Goal: Download file/media

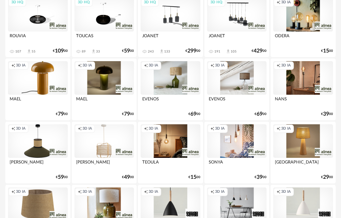
scroll to position [158, 0]
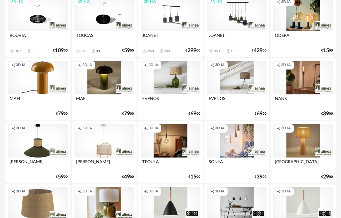
click at [46, 78] on div "Creation icon 3D IA" at bounding box center [38, 78] width 60 height 34
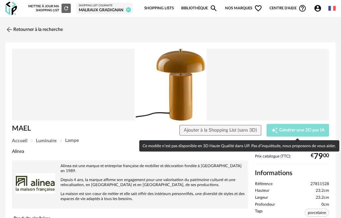
click at [282, 130] on span "Générer une 3D par IA" at bounding box center [302, 130] width 46 height 5
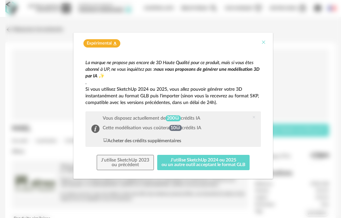
click at [263, 42] on icon "Close" at bounding box center [263, 42] width 5 height 5
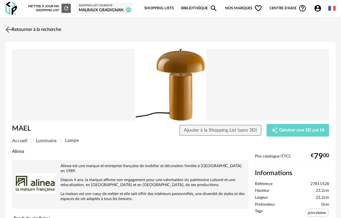
click at [37, 29] on link "Retourner à la recherche" at bounding box center [33, 29] width 58 height 15
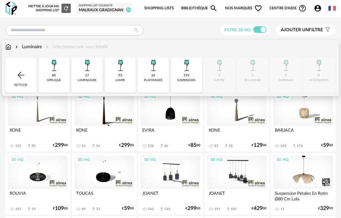
click at [119, 77] on div "93" at bounding box center [120, 76] width 4 height 4
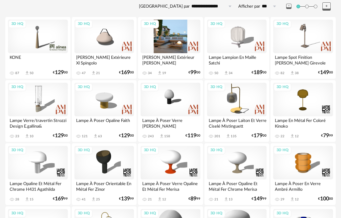
scroll to position [74, 0]
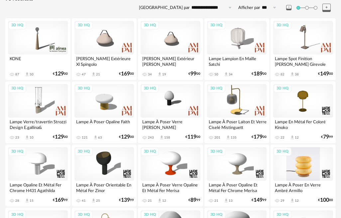
click at [306, 159] on div "3D HQ" at bounding box center [303, 164] width 60 height 34
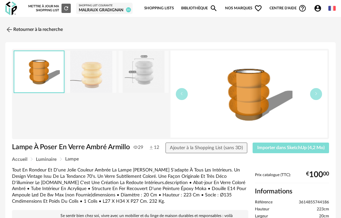
click at [279, 148] on span "Importer dans SketchUp (4,2 Mo)" at bounding box center [291, 148] width 68 height 5
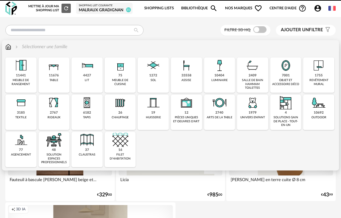
click at [223, 70] on img at bounding box center [220, 66] width 16 height 16
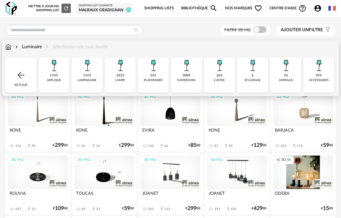
click at [116, 77] on div "2822 lampe" at bounding box center [120, 75] width 31 height 35
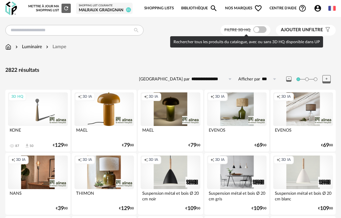
click at [258, 30] on span at bounding box center [259, 29] width 13 height 7
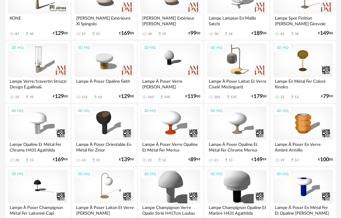
scroll to position [113, 0]
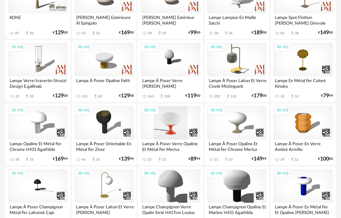
click at [173, 132] on div "3D HQ" at bounding box center [171, 123] width 60 height 34
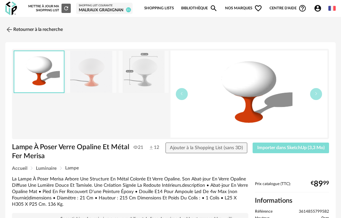
click at [261, 149] on span "Importer dans SketchUp (3,3 Mo)" at bounding box center [291, 148] width 68 height 5
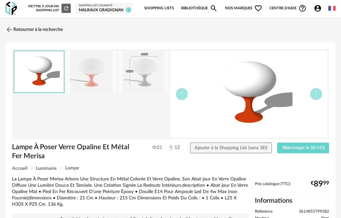
click at [14, 30] on link "Retourner à la recherche" at bounding box center [34, 29] width 58 height 15
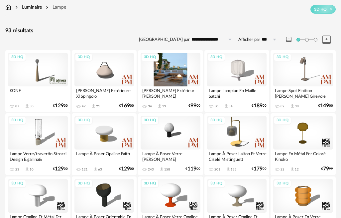
scroll to position [40, 0]
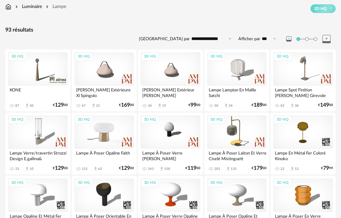
click at [105, 140] on div "3D HQ" at bounding box center [105, 132] width 60 height 34
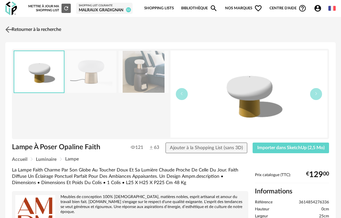
click at [11, 30] on img at bounding box center [9, 30] width 10 height 10
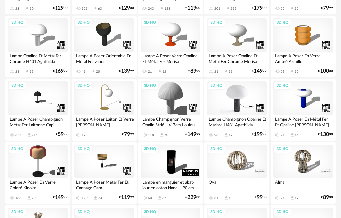
scroll to position [203, 0]
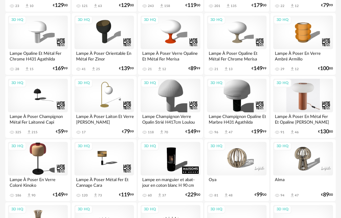
click at [306, 105] on div "3D HQ" at bounding box center [303, 96] width 60 height 34
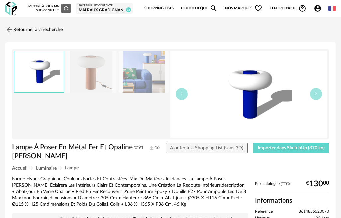
drag, startPoint x: 8, startPoint y: 28, endPoint x: 74, endPoint y: 66, distance: 76.0
click at [9, 28] on img at bounding box center [9, 30] width 8 height 8
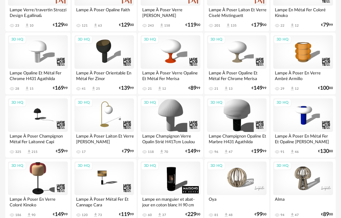
scroll to position [149, 0]
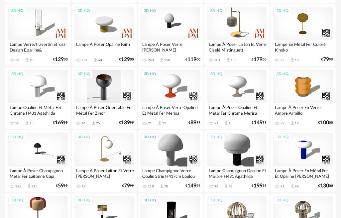
click at [106, 95] on div "3D HQ" at bounding box center [105, 87] width 60 height 34
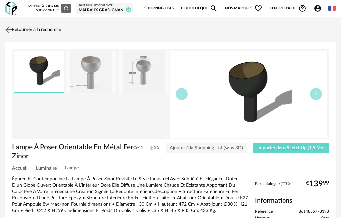
click at [9, 28] on img at bounding box center [9, 30] width 10 height 10
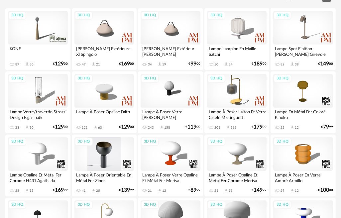
scroll to position [79, 0]
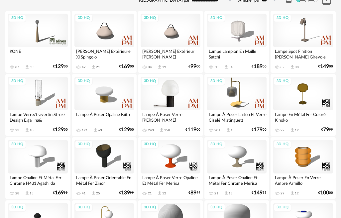
click at [175, 99] on div "3D HQ" at bounding box center [171, 94] width 60 height 34
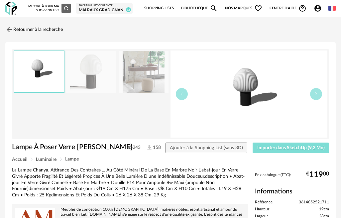
click at [274, 149] on span "Importer dans SketchUp (9,2 Mo)" at bounding box center [291, 148] width 68 height 5
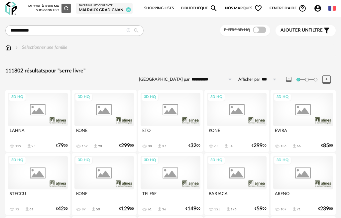
type input "**********"
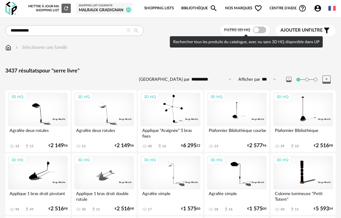
click at [257, 29] on span at bounding box center [259, 30] width 13 height 7
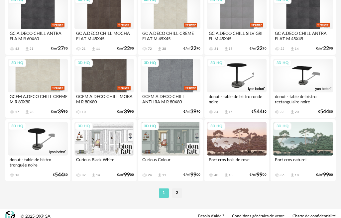
scroll to position [1177, 0]
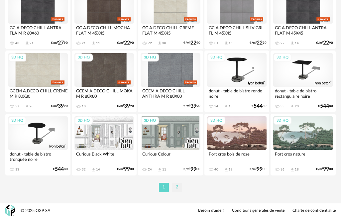
click at [179, 188] on li "2" at bounding box center [177, 187] width 10 height 9
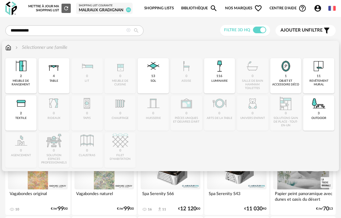
click at [10, 49] on img at bounding box center [8, 47] width 6 height 7
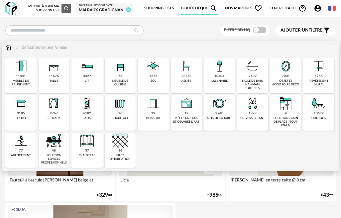
click at [286, 74] on div "7001" at bounding box center [286, 76] width 8 height 4
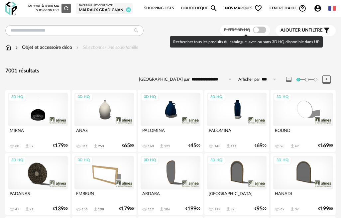
click at [256, 28] on span at bounding box center [259, 30] width 13 height 7
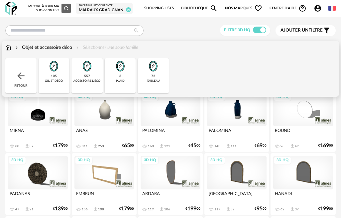
click at [86, 76] on div "557" at bounding box center [87, 76] width 6 height 4
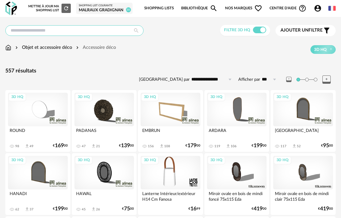
click at [93, 30] on input "text" at bounding box center [74, 30] width 138 height 11
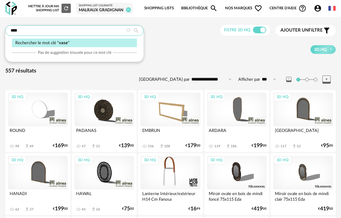
type input "****"
type input "**********"
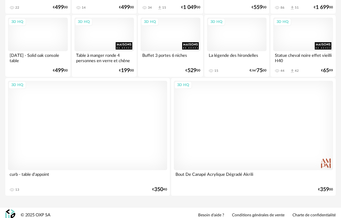
scroll to position [965, 0]
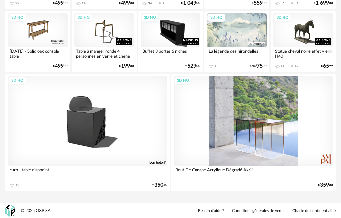
click at [244, 150] on div "3D HQ" at bounding box center [253, 121] width 159 height 89
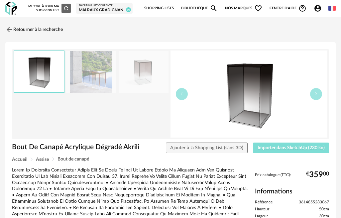
click at [269, 146] on span "Importer dans SketchUp (230 ko)" at bounding box center [291, 148] width 67 height 5
